Goal: Information Seeking & Learning: Learn about a topic

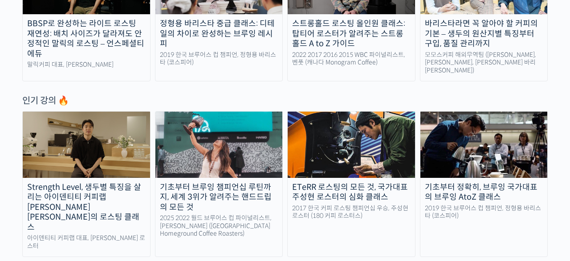
scroll to position [405, 0]
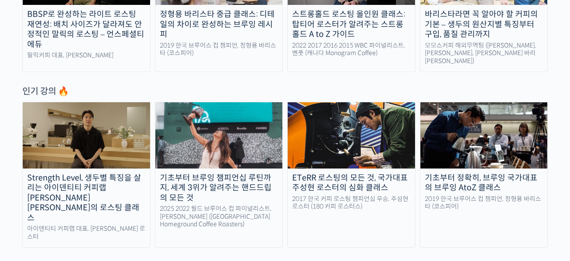
click at [107, 124] on img at bounding box center [86, 135] width 127 height 66
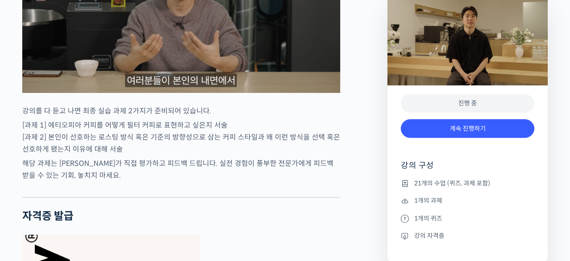
scroll to position [3178, 0]
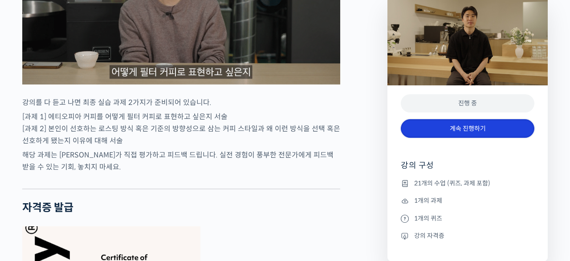
click at [456, 130] on link "계속 진행하기" at bounding box center [468, 128] width 134 height 19
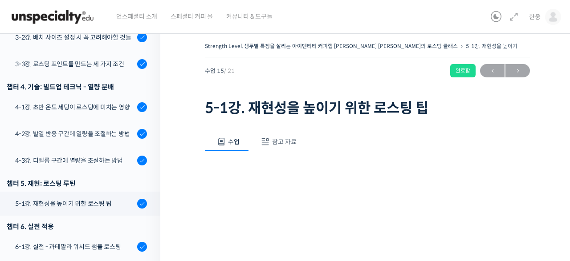
click at [277, 139] on span "참고 자료" at bounding box center [284, 142] width 24 height 8
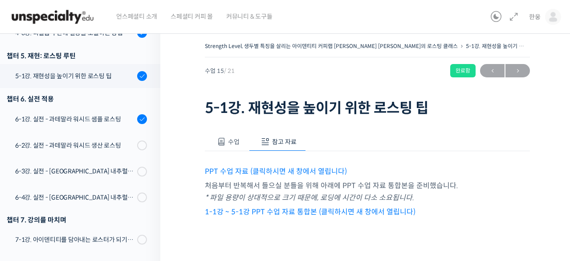
click at [271, 210] on link "1-1강 ~ 5-1강 PPT 수업 자료 통합본 (클릭하시면 새 창에서 열립니다)" at bounding box center [310, 212] width 211 height 9
